Goal: Task Accomplishment & Management: Use online tool/utility

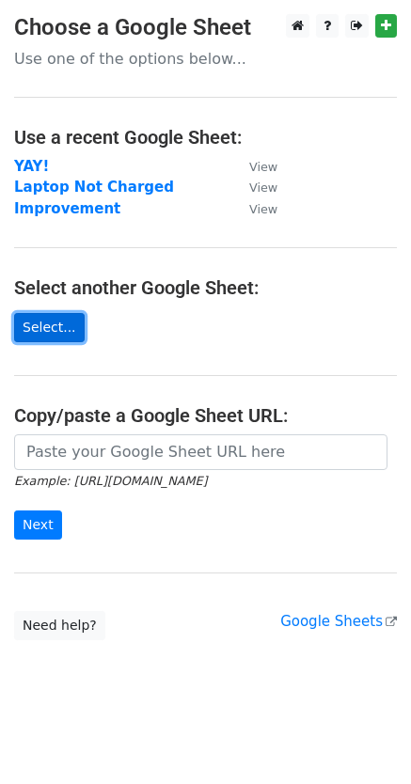
click at [44, 336] on link "Select..." at bounding box center [49, 327] width 70 height 29
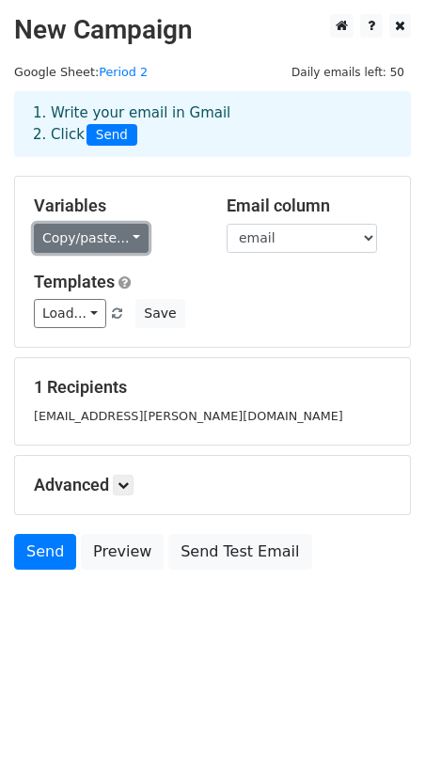
click at [120, 238] on link "Copy/paste..." at bounding box center [91, 238] width 115 height 29
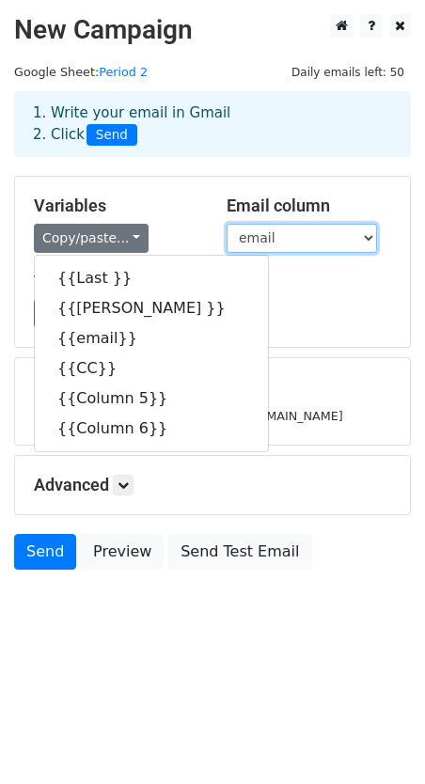
click at [327, 242] on select "Last Frist email CC Column 5 Column 6" at bounding box center [302, 238] width 150 height 29
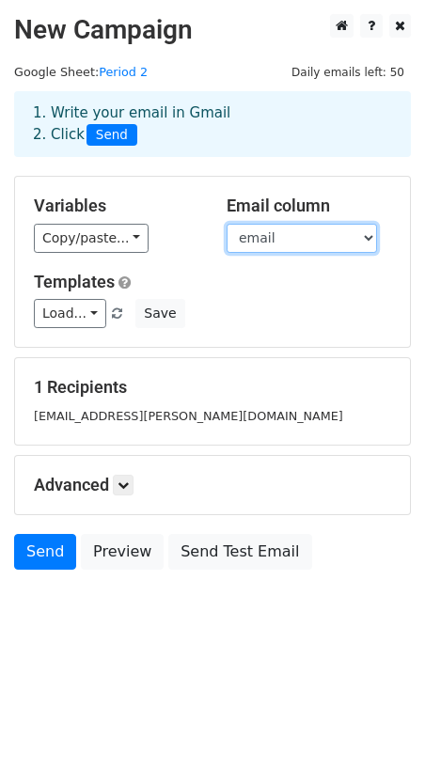
click at [227, 224] on select "Last Frist email CC Column 5 Column 6" at bounding box center [302, 238] width 150 height 29
click at [332, 248] on select "Last Frist email CC Column 5 Column 6" at bounding box center [302, 238] width 150 height 29
select select "CC"
click at [227, 224] on select "Last Frist email CC Column 5 Column 6" at bounding box center [302, 238] width 150 height 29
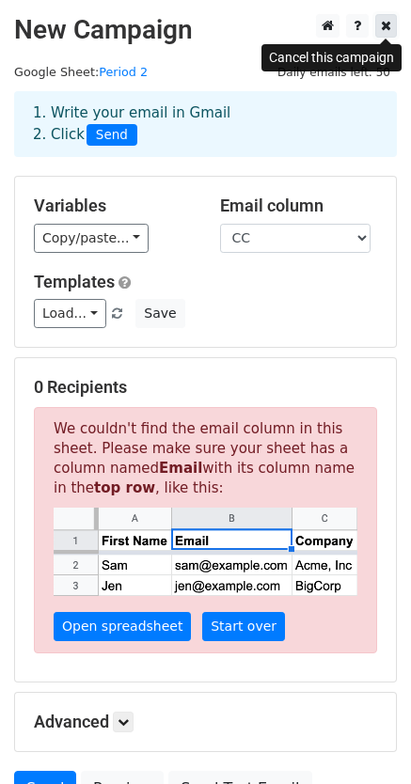
click at [385, 30] on icon at bounding box center [386, 25] width 10 height 13
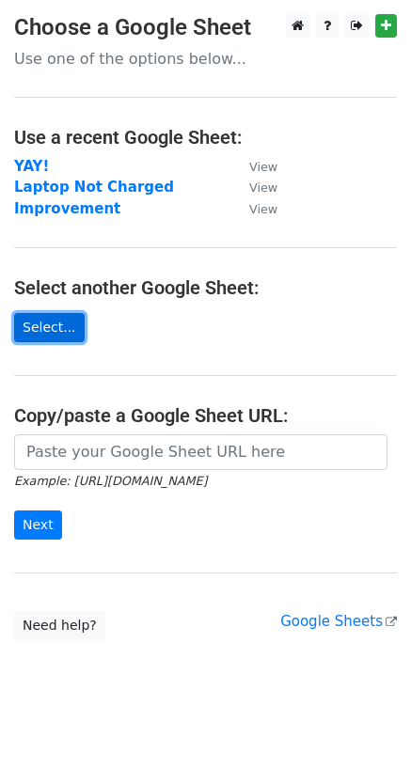
click at [51, 328] on link "Select..." at bounding box center [49, 327] width 70 height 29
click at [53, 333] on link "Select..." at bounding box center [49, 327] width 70 height 29
click at [67, 321] on link "Select..." at bounding box center [49, 327] width 70 height 29
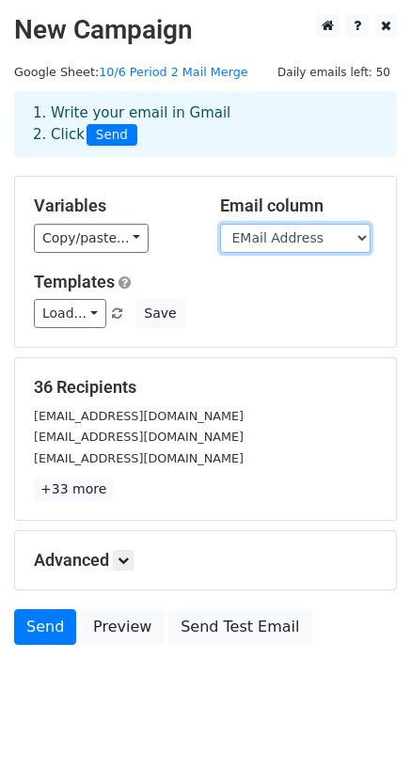
click at [295, 242] on select "Last Name First Name EMail Address CC cc" at bounding box center [295, 238] width 150 height 29
select select "CC"
click at [220, 224] on select "Last Name First Name EMail Address CC cc" at bounding box center [295, 238] width 150 height 29
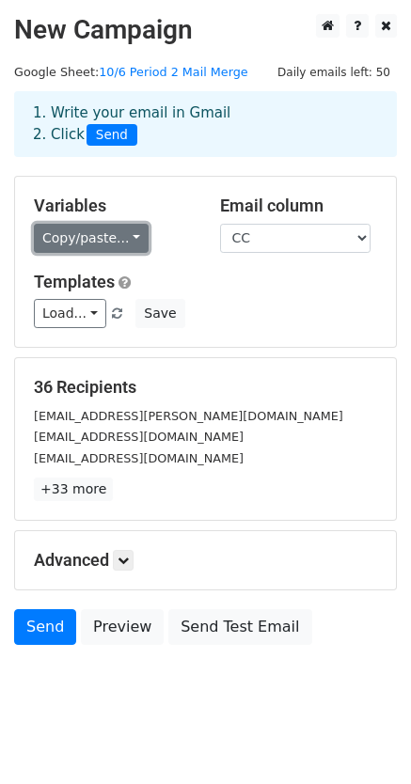
click at [118, 241] on link "Copy/paste..." at bounding box center [91, 238] width 115 height 29
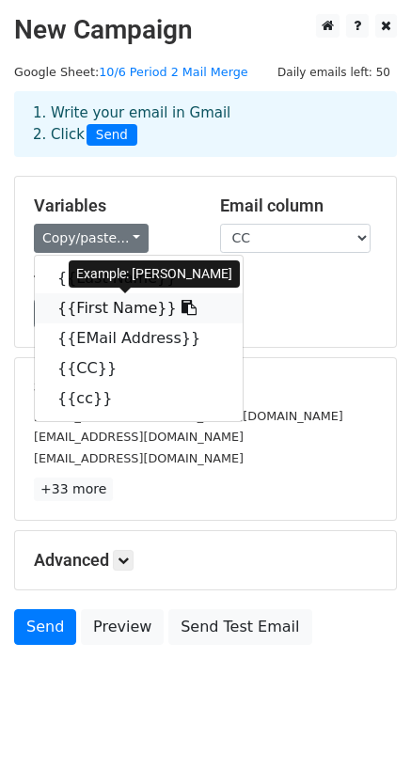
click at [127, 308] on link "{{First Name}}" at bounding box center [139, 308] width 208 height 30
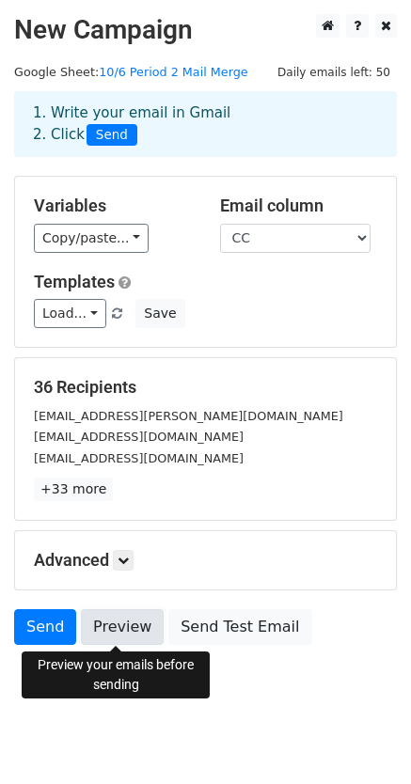
click at [110, 632] on link "Preview" at bounding box center [122, 627] width 83 height 36
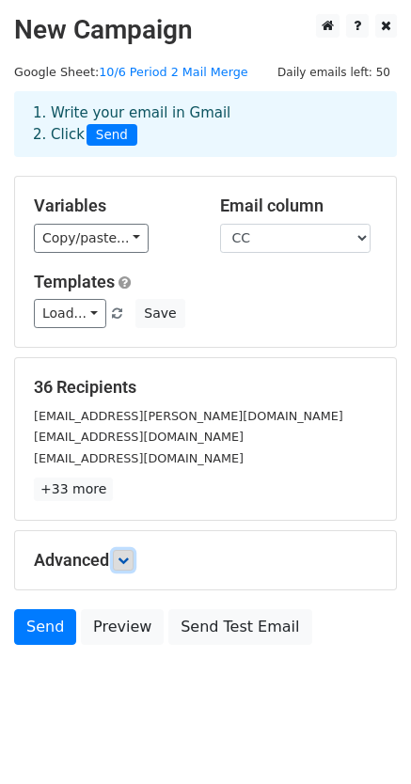
click at [128, 562] on icon at bounding box center [122, 560] width 11 height 11
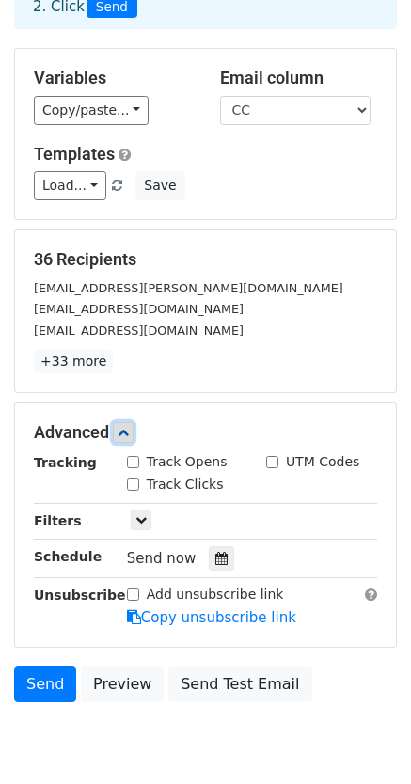
scroll to position [130, 0]
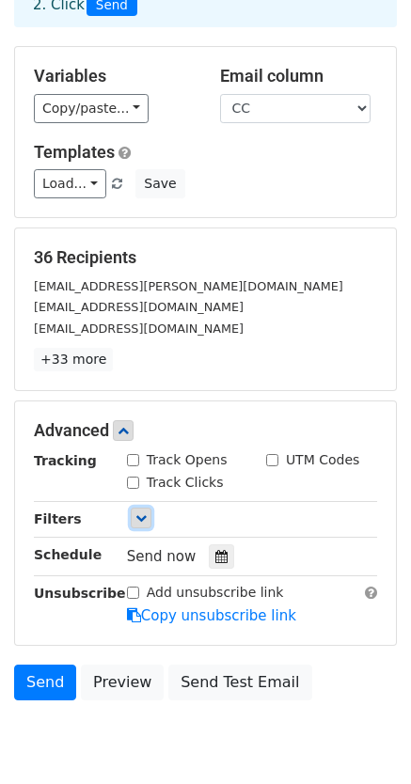
click at [145, 525] on link at bounding box center [141, 518] width 21 height 21
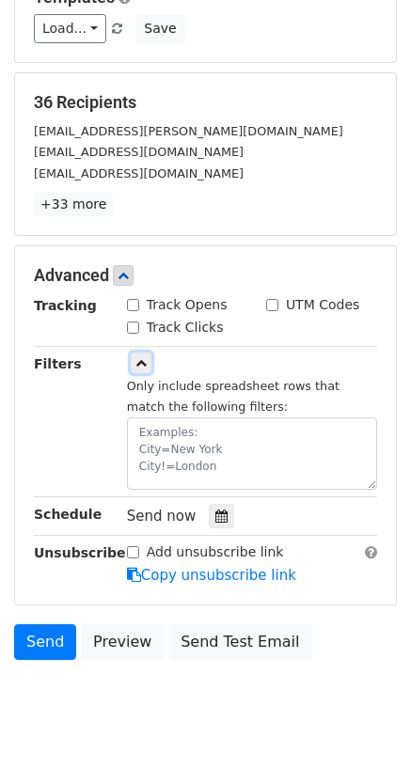
scroll to position [320, 0]
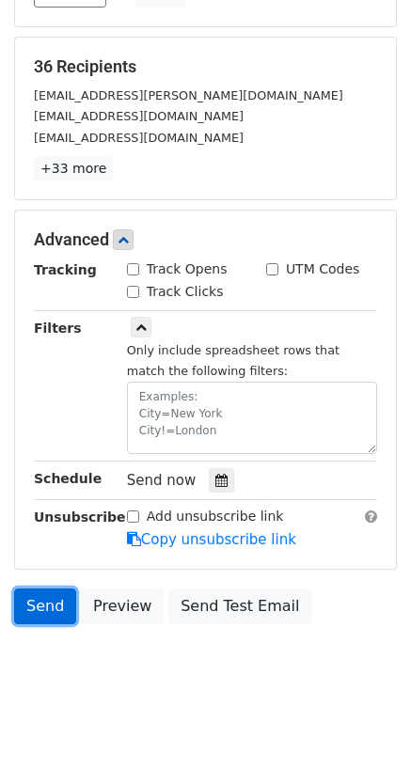
click at [53, 612] on link "Send" at bounding box center [45, 606] width 62 height 36
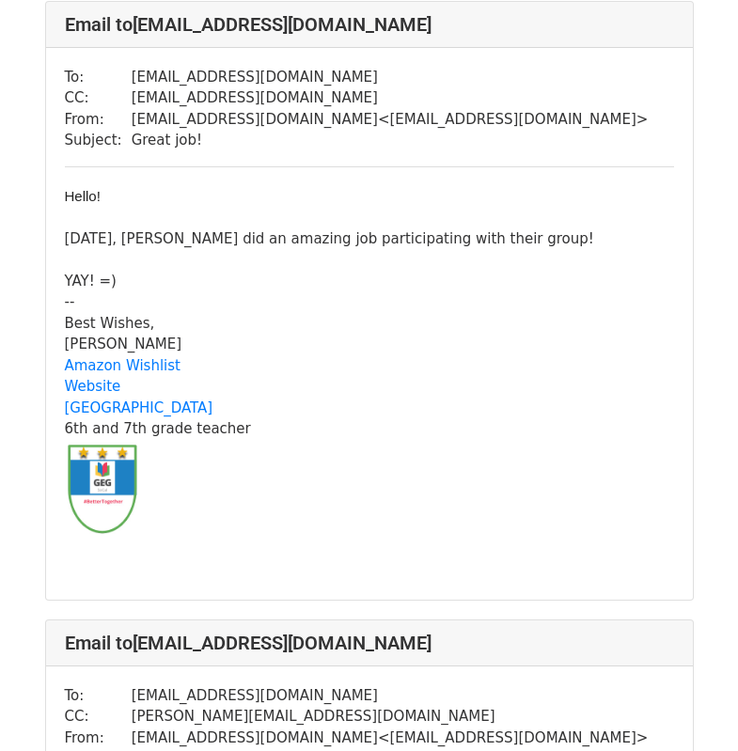
scroll to position [755, 0]
